Goal: Complete application form

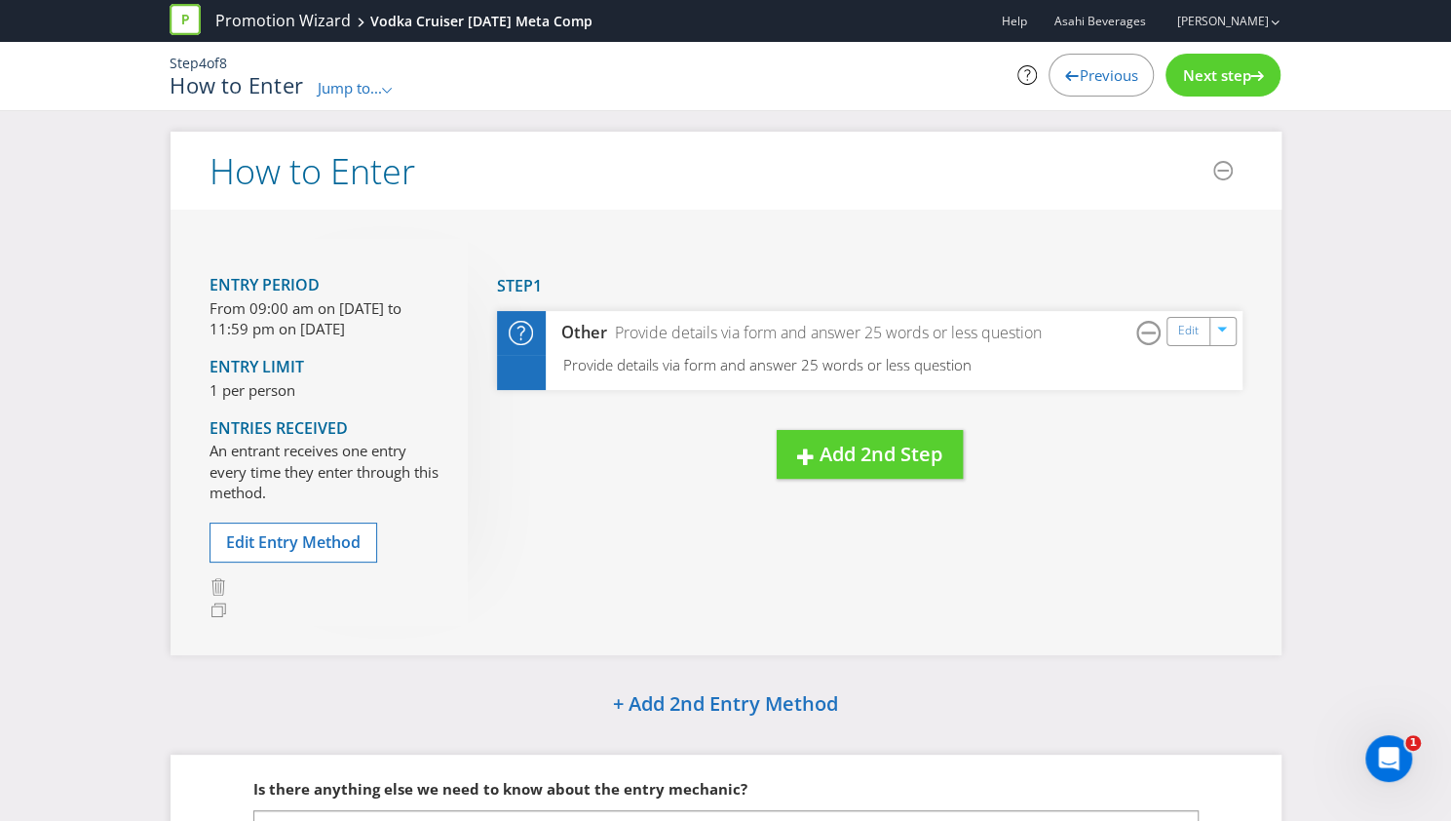
click at [1202, 71] on span "Next step" at bounding box center [1216, 74] width 68 height 19
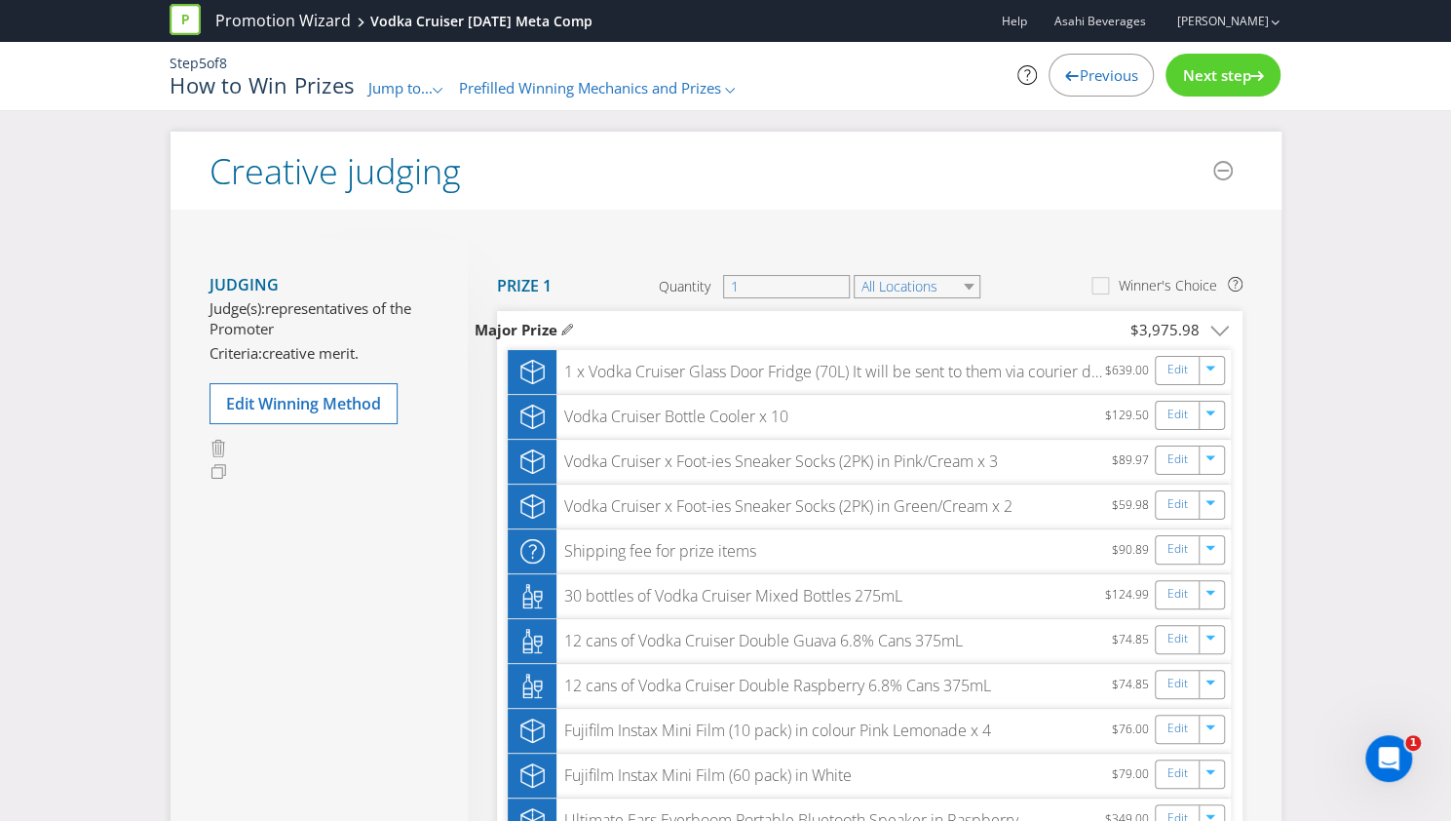
click at [1202, 71] on span "Next step" at bounding box center [1216, 74] width 68 height 19
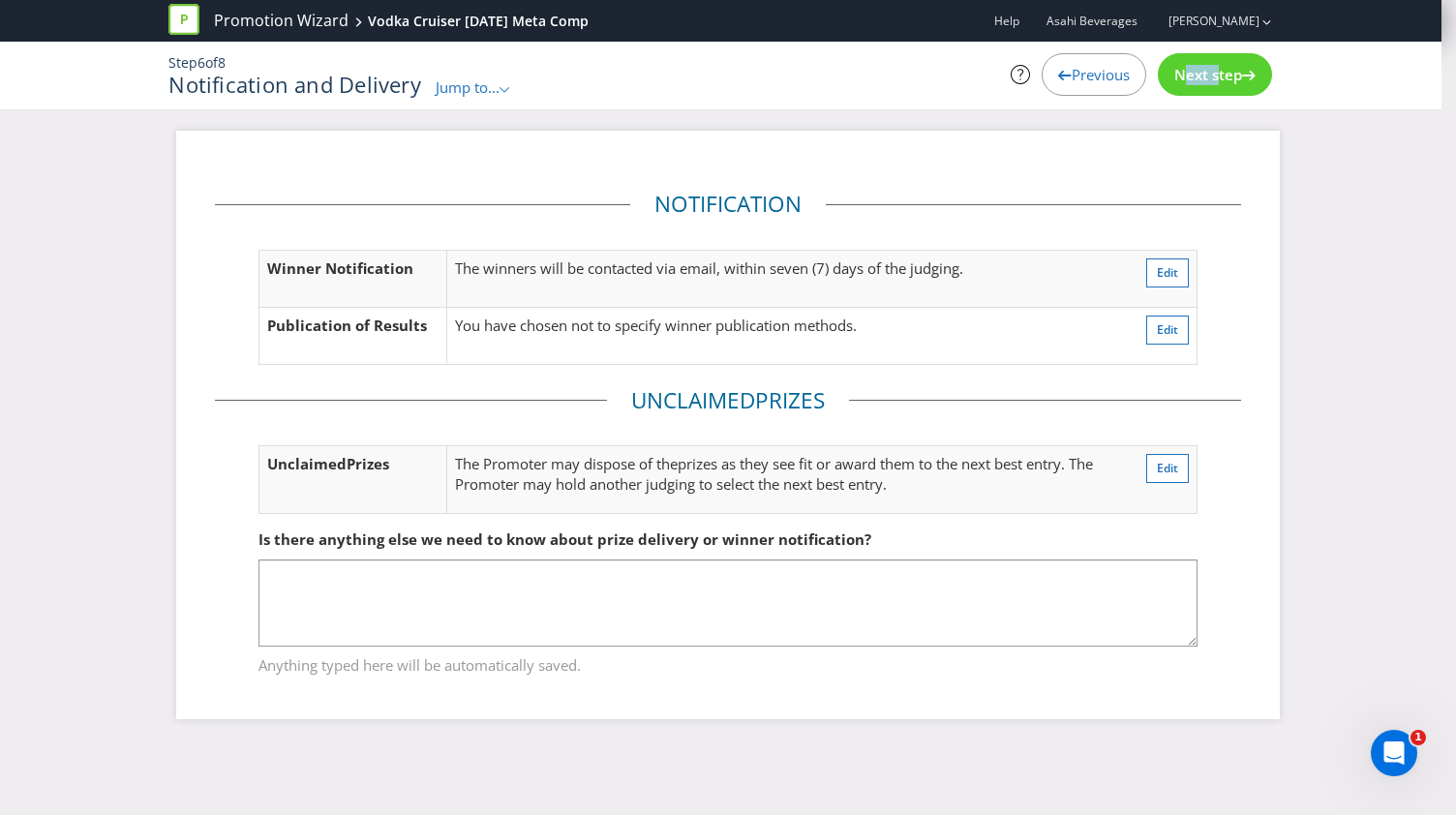
click at [1194, 70] on span "Next step" at bounding box center [1208, 73] width 68 height 19
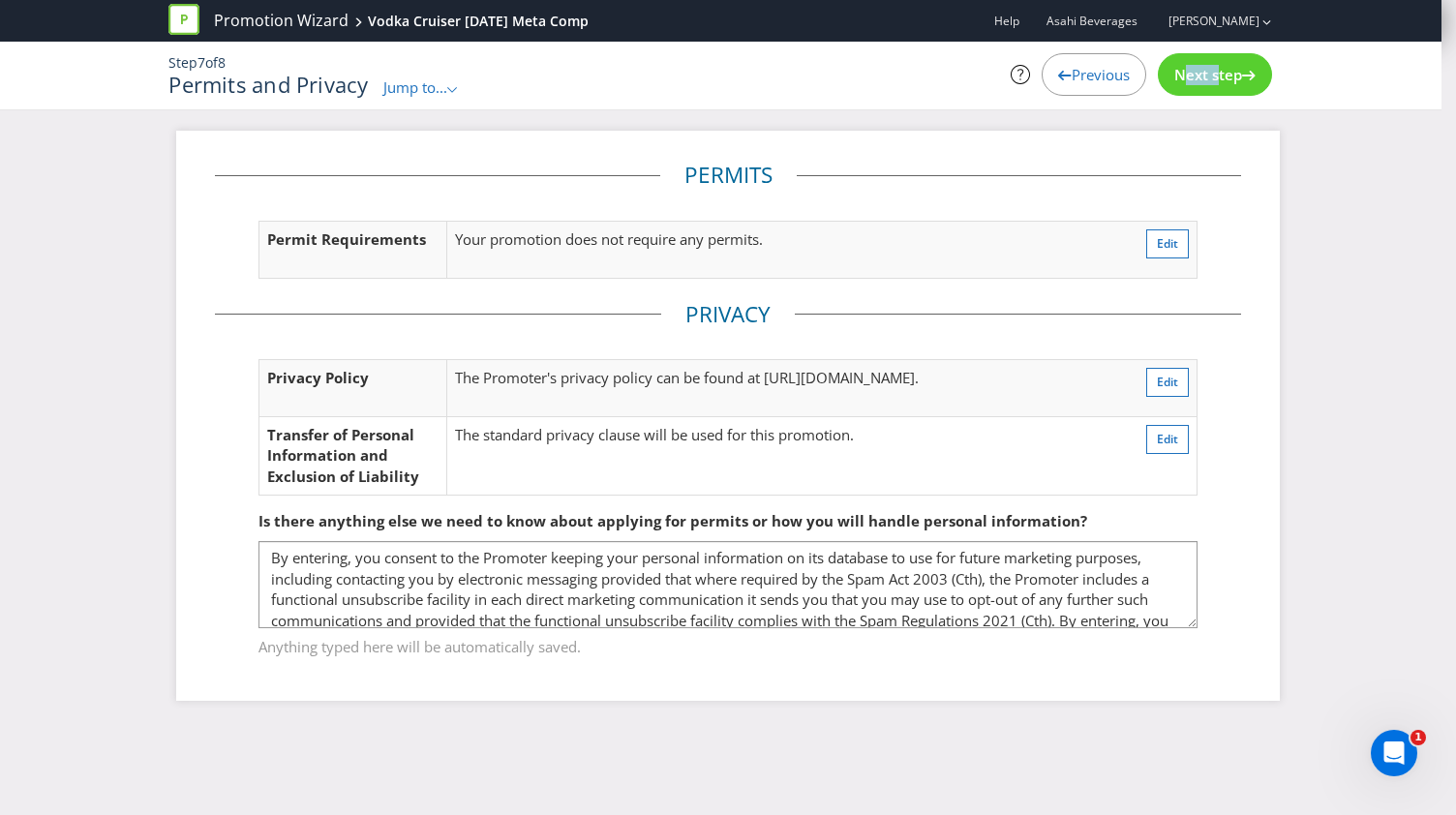
click at [1194, 70] on span "Next step" at bounding box center [1208, 73] width 68 height 19
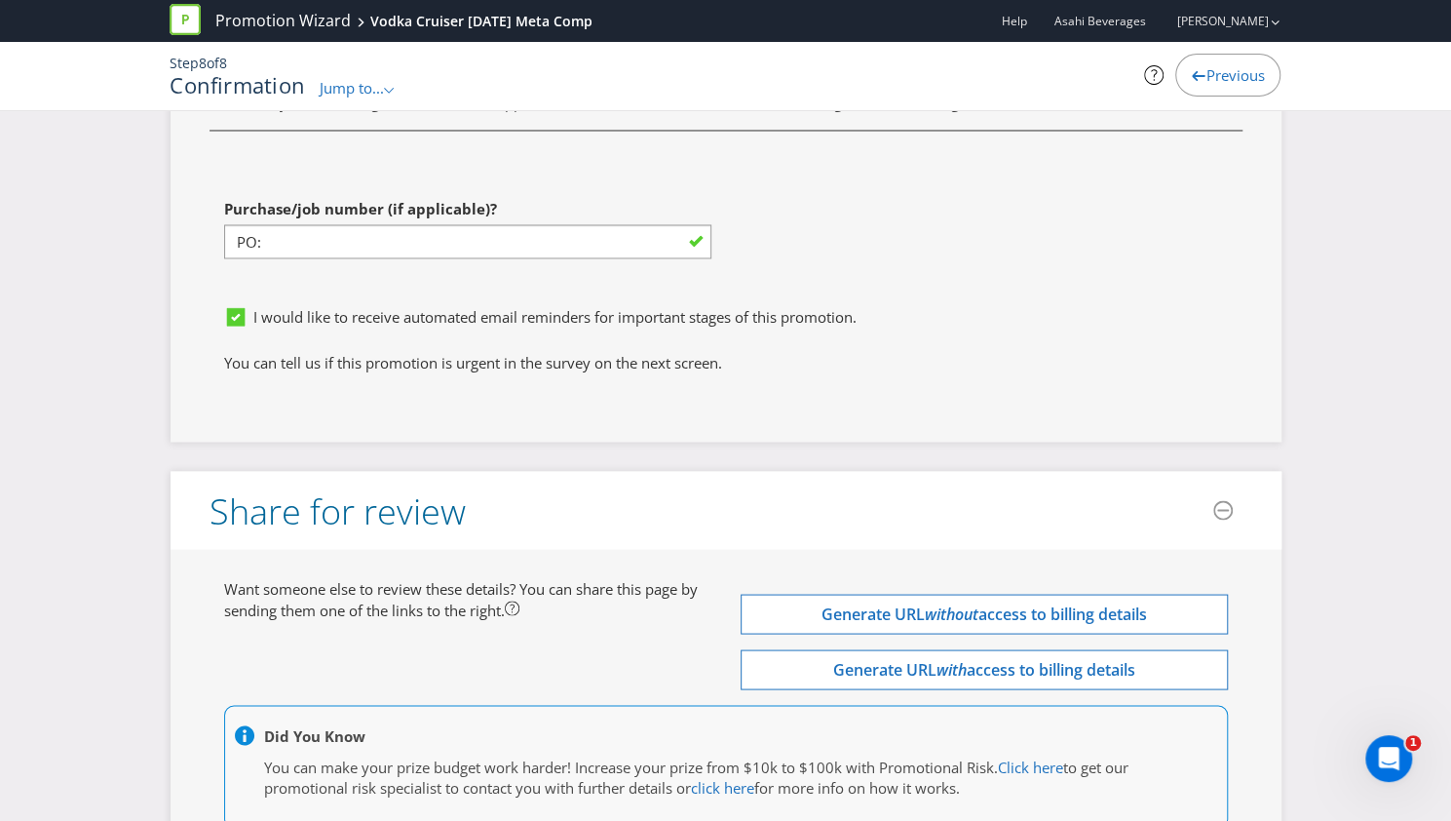
scroll to position [6244, 0]
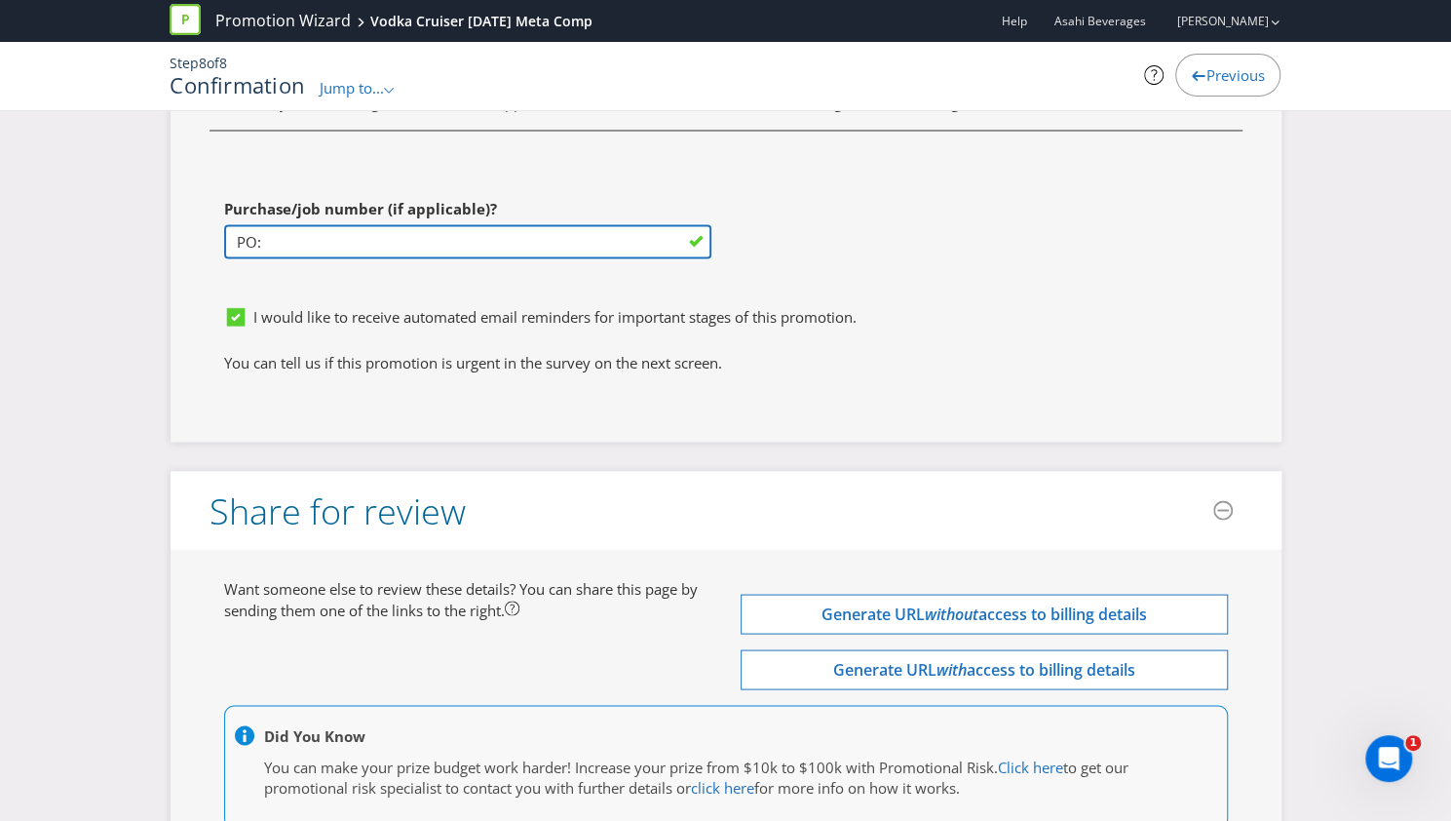
click at [429, 224] on input "PO:" at bounding box center [467, 241] width 487 height 34
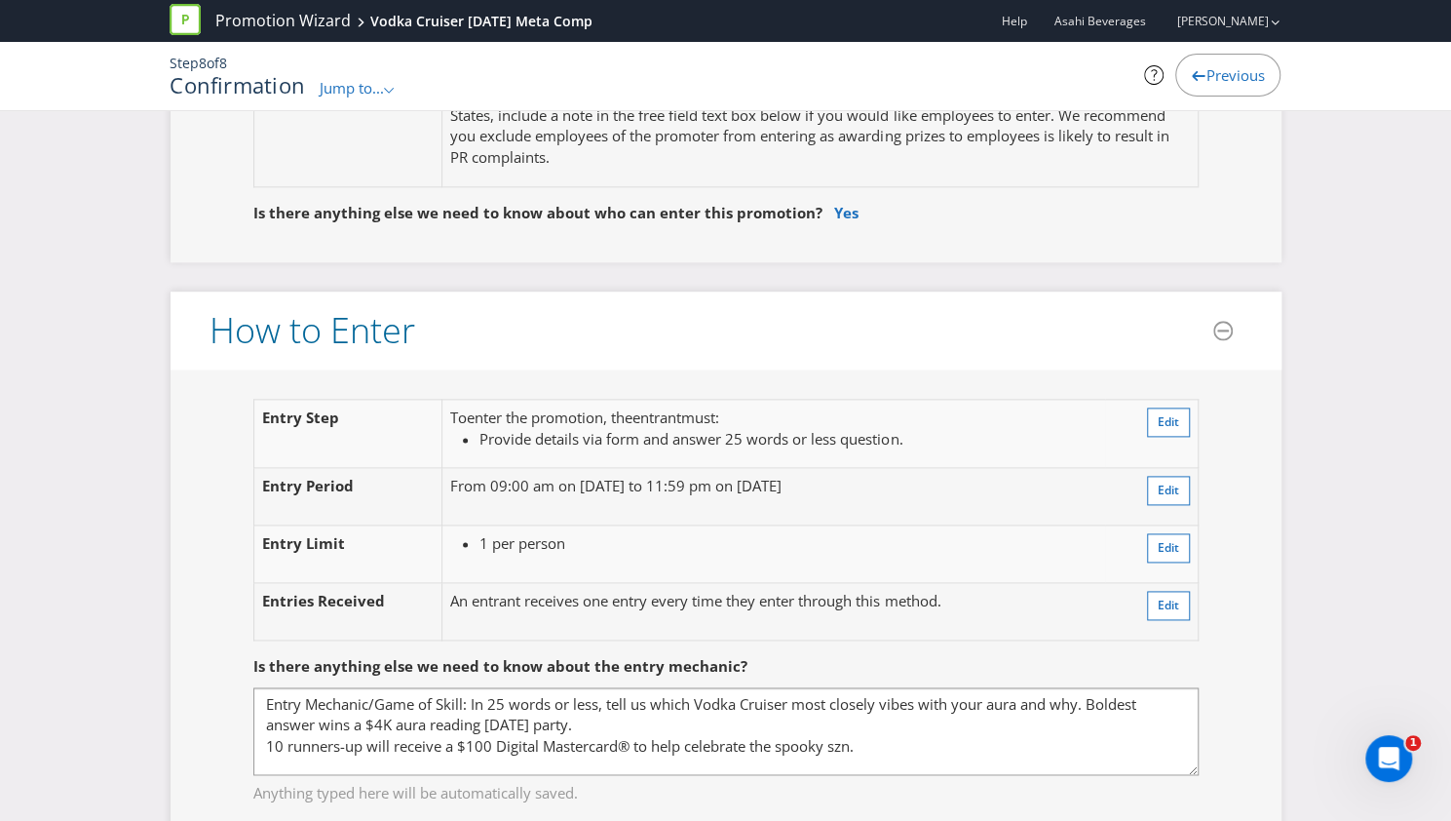
scroll to position [1478, 0]
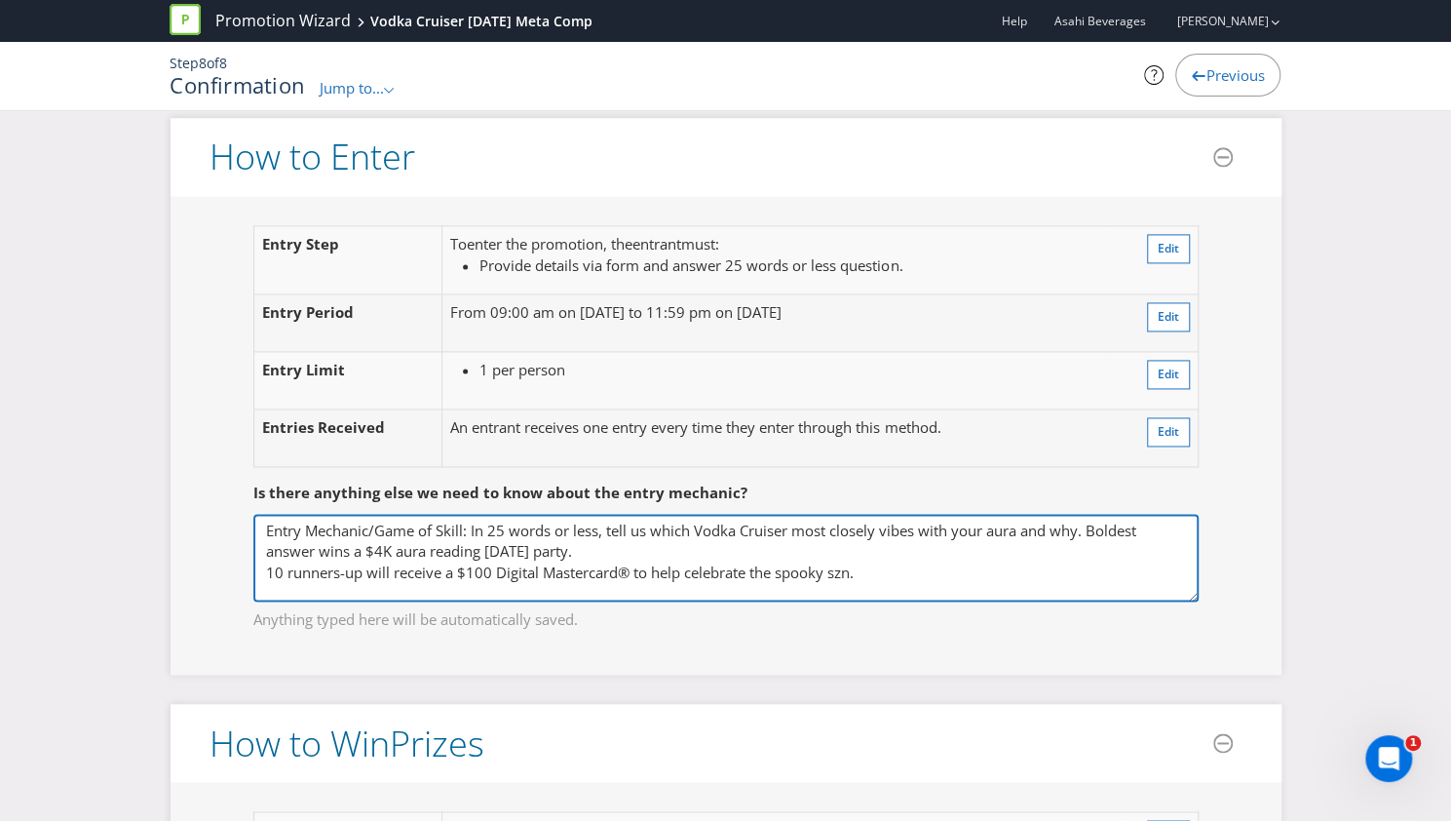
drag, startPoint x: 649, startPoint y: 531, endPoint x: 244, endPoint y: 495, distance: 407.1
click at [244, 495] on fieldset "Is there anything else we need to know about the entry mechanic? Entry Mechanic…" at bounding box center [726, 543] width 1033 height 201
click at [642, 514] on textarea "Entry Mechanic/Game of Skill: In 25 words or less, tell us which Vodka Cruiser …" at bounding box center [725, 558] width 945 height 88
click at [587, 516] on textarea "Entry Mechanic/Game of Skill: In 25 words or less, tell us which Vodka Cruiser …" at bounding box center [725, 558] width 945 height 88
type textarea "Entry Mechanic/Game of Skill: In 25 words or less, tell us which Vodka Cruiser …"
